Goal: Information Seeking & Learning: Learn about a topic

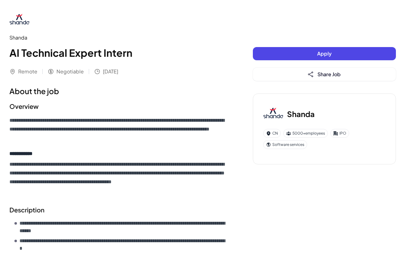
click at [272, 112] on img at bounding box center [273, 114] width 20 height 20
click at [287, 113] on h3 "Shanda" at bounding box center [301, 113] width 28 height 11
click at [276, 132] on div "CN" at bounding box center [272, 133] width 18 height 9
click at [277, 112] on img at bounding box center [273, 114] width 20 height 20
click at [287, 112] on h3 "Shanda" at bounding box center [301, 113] width 28 height 11
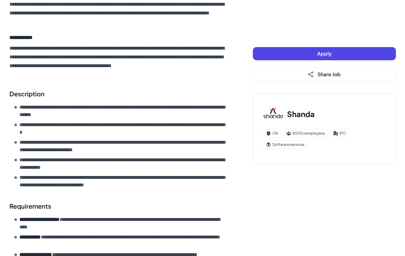
scroll to position [213, 0]
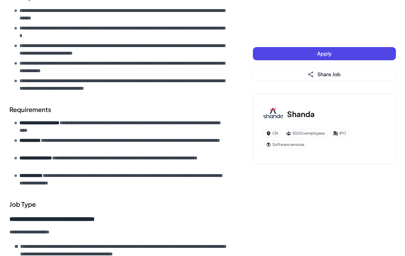
click at [190, 107] on h2 "Requirements" at bounding box center [118, 109] width 218 height 9
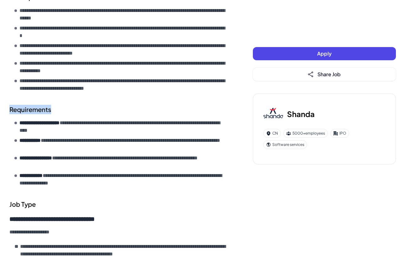
click at [190, 107] on h2 "Requirements" at bounding box center [118, 109] width 218 height 9
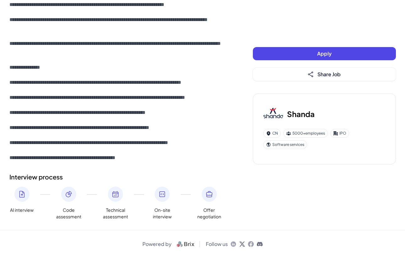
scroll to position [3227, 0]
